Goal: Navigation & Orientation: Find specific page/section

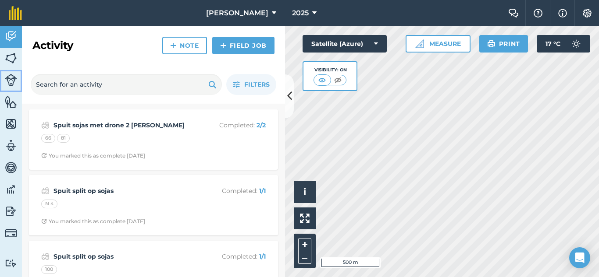
click at [13, 77] on img at bounding box center [11, 80] width 12 height 12
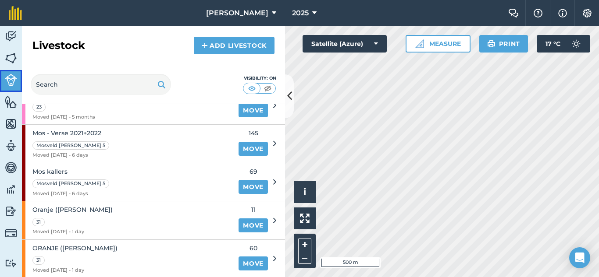
scroll to position [306, 0]
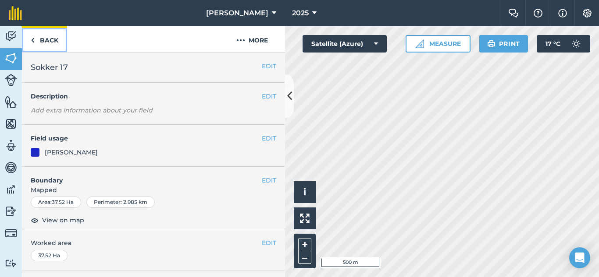
click at [29, 39] on link "Back" at bounding box center [44, 39] width 45 height 26
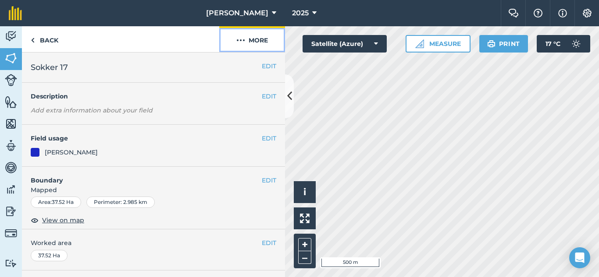
click at [257, 38] on button "More" at bounding box center [252, 39] width 66 height 26
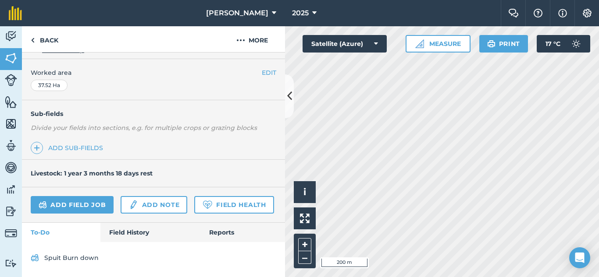
scroll to position [195, 0]
click at [129, 231] on link "Field History" at bounding box center [149, 232] width 99 height 19
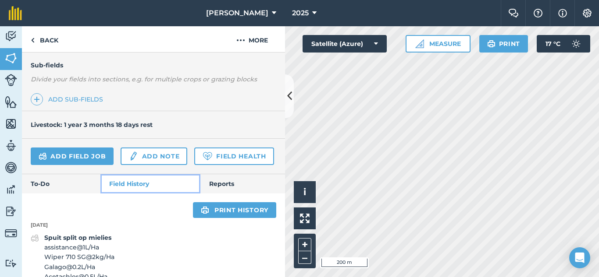
scroll to position [210, 0]
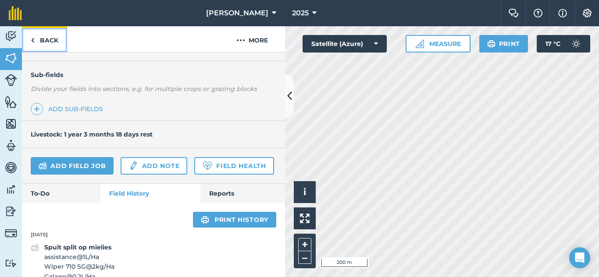
click at [35, 37] on link "Back" at bounding box center [44, 39] width 45 height 26
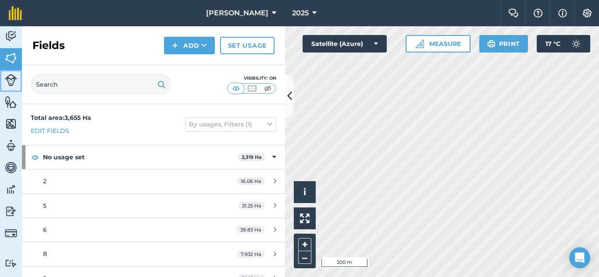
click at [8, 79] on img at bounding box center [11, 80] width 12 height 12
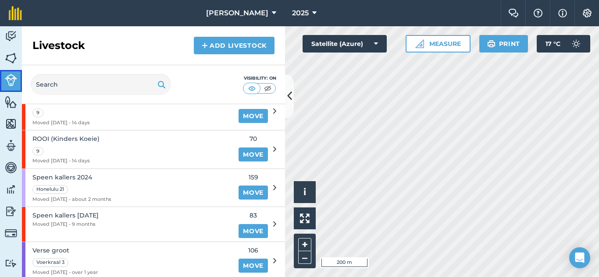
scroll to position [569, 0]
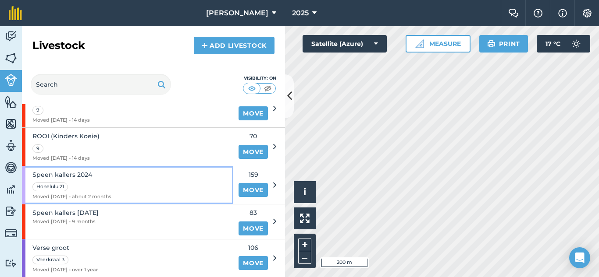
click at [168, 178] on div "Speen kallers 2024 [GEOGRAPHIC_DATA] 21 Moved [DATE] - about 2 months" at bounding box center [127, 186] width 211 height 38
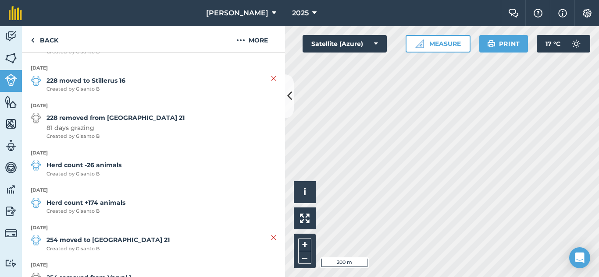
scroll to position [407, 0]
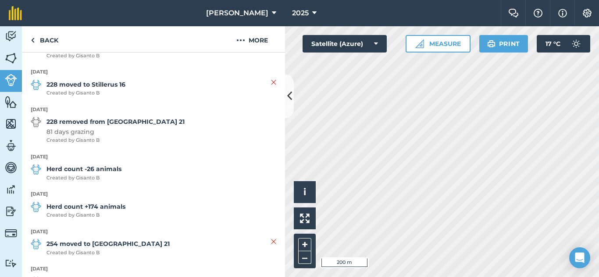
click at [421, 0] on html "Gisanto Boerdery 2025 Farm Chat Help Info Settings Gisanto Boerdery - 2025 Repr…" at bounding box center [299, 138] width 599 height 277
click at [36, 39] on link "Back" at bounding box center [44, 39] width 45 height 26
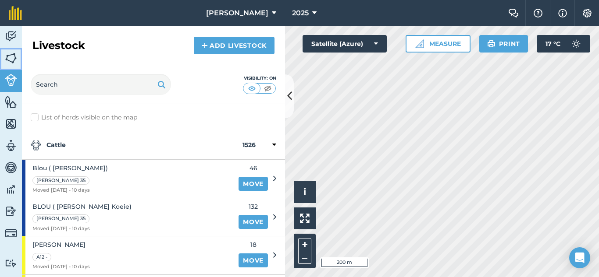
click at [9, 57] on img at bounding box center [11, 58] width 12 height 13
